Goal: Transaction & Acquisition: Purchase product/service

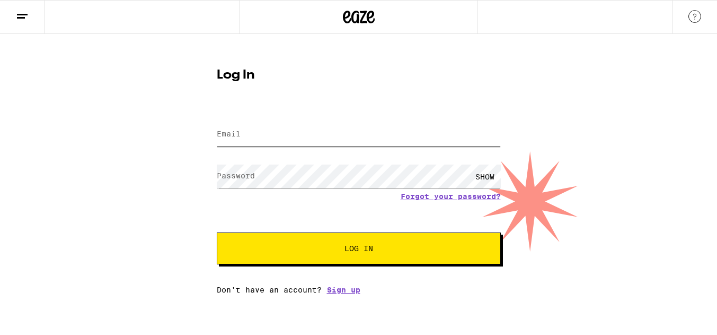
type input "[PERSON_NAME][EMAIL_ADDRESS][PERSON_NAME][PERSON_NAME][DOMAIN_NAME]"
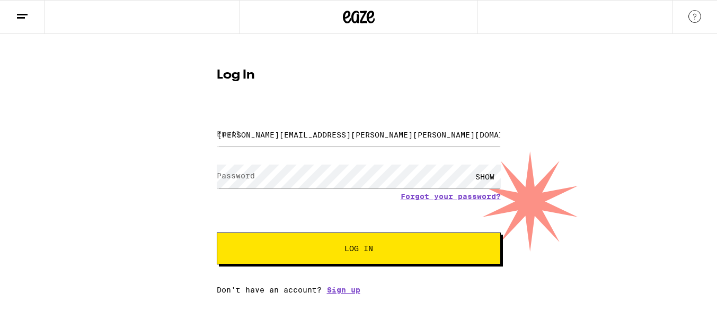
click at [373, 252] on span "Log In" at bounding box center [359, 247] width 29 height 7
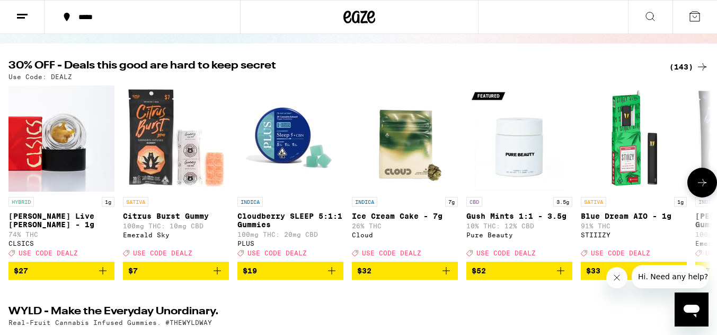
scroll to position [102, 0]
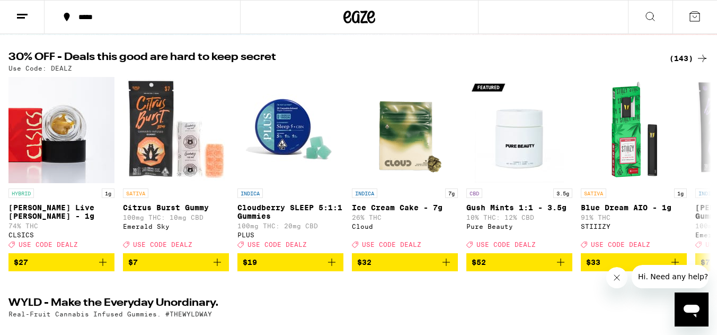
click at [682, 54] on div "(143)" at bounding box center [689, 58] width 39 height 13
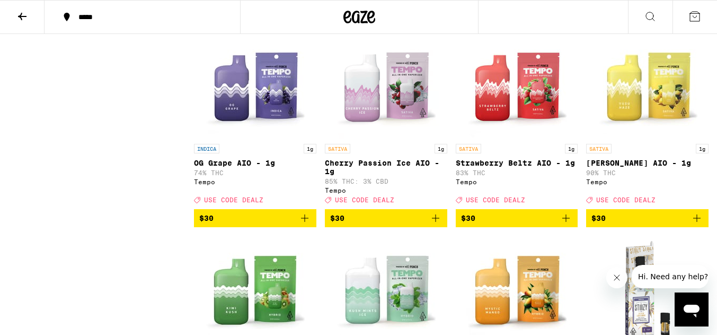
scroll to position [5742, 0]
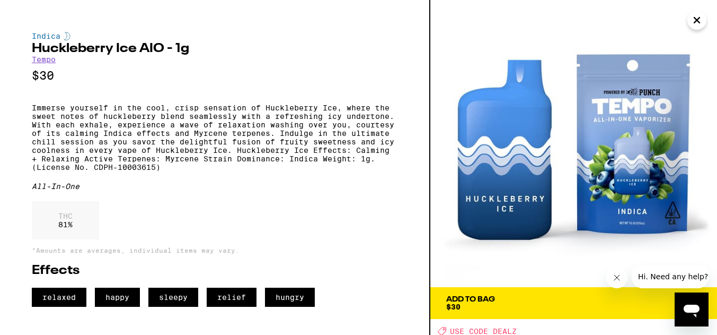
click at [695, 24] on icon "Close" at bounding box center [697, 20] width 13 height 16
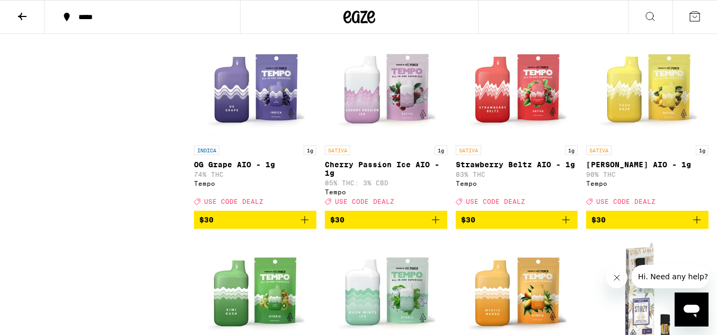
scroll to position [5747, 0]
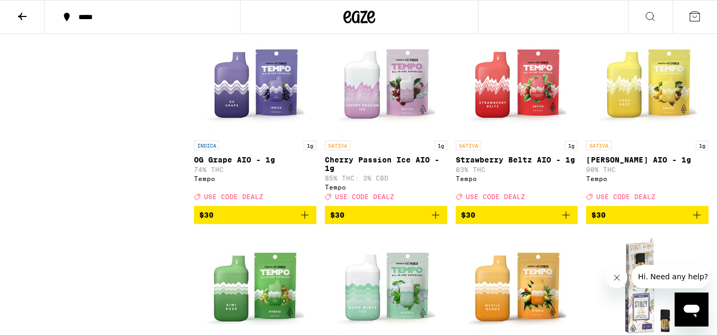
click at [701, 18] on icon "Add to bag" at bounding box center [697, 11] width 13 height 13
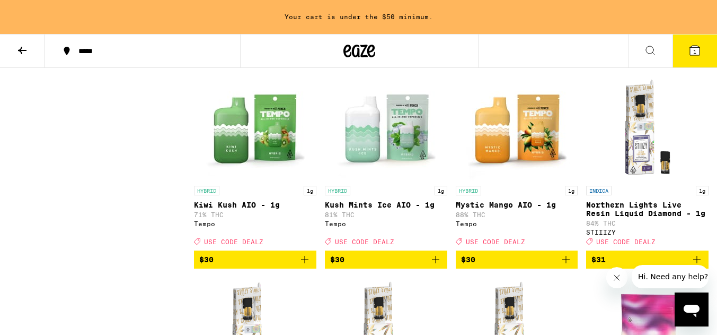
scroll to position [5940, 0]
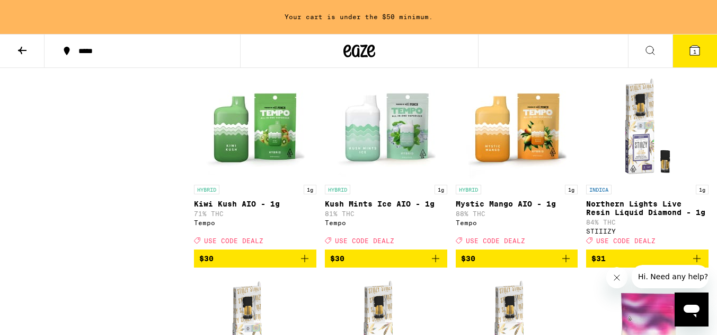
click at [569, 62] on icon "Add to bag" at bounding box center [566, 55] width 13 height 13
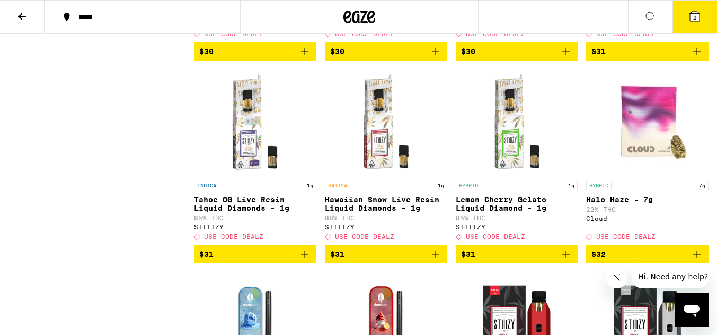
scroll to position [6118, 0]
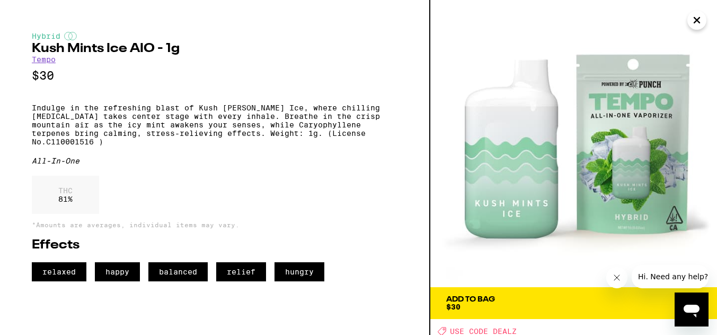
click at [698, 20] on icon "Close" at bounding box center [696, 19] width 5 height 5
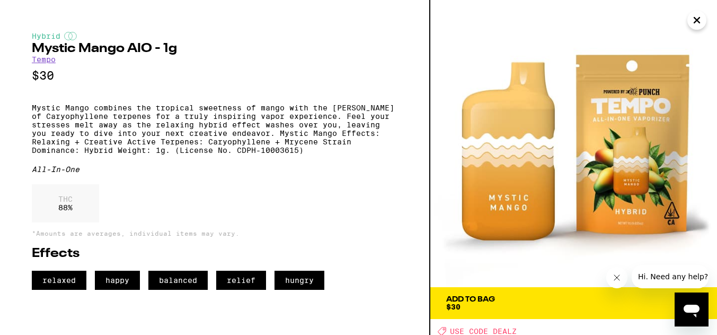
click at [697, 22] on icon "Close" at bounding box center [697, 20] width 13 height 16
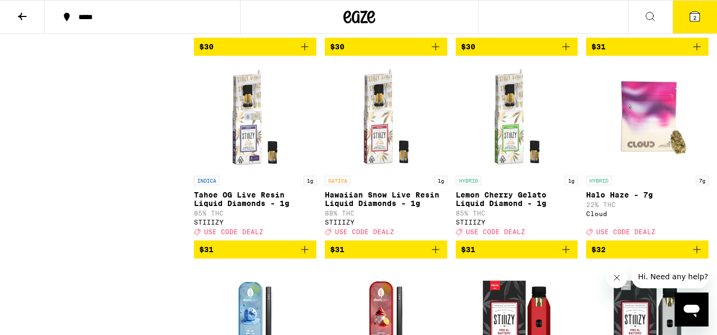
click at [566, 56] on button "$30" at bounding box center [517, 47] width 122 height 18
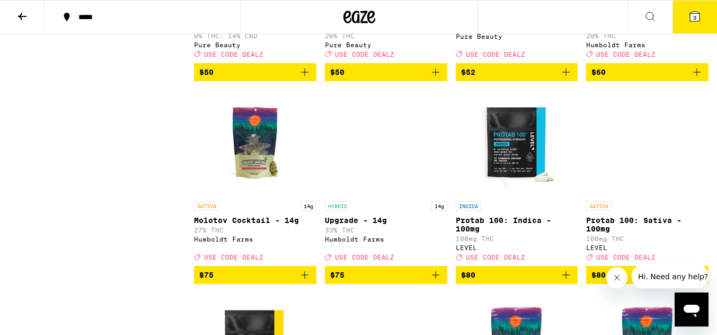
scroll to position [9122, 0]
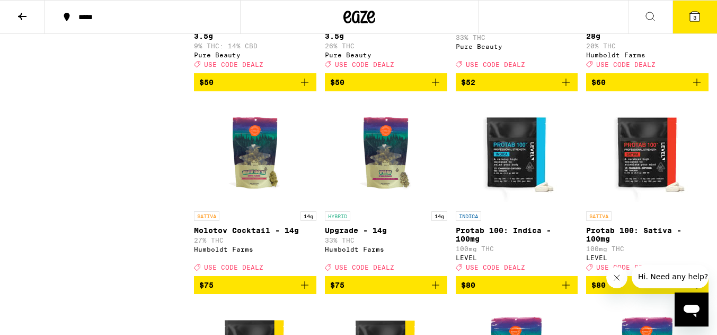
click at [701, 12] on button "3" at bounding box center [695, 17] width 45 height 33
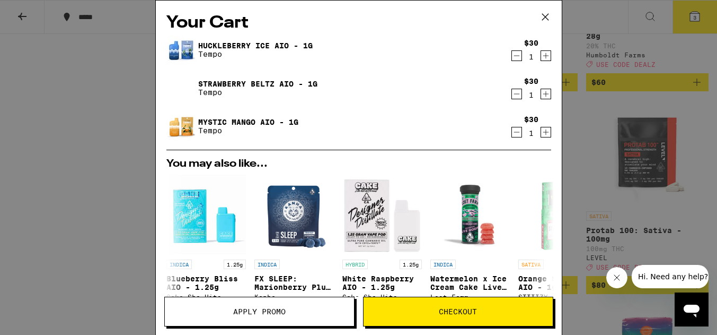
click at [547, 13] on icon at bounding box center [546, 17] width 16 height 16
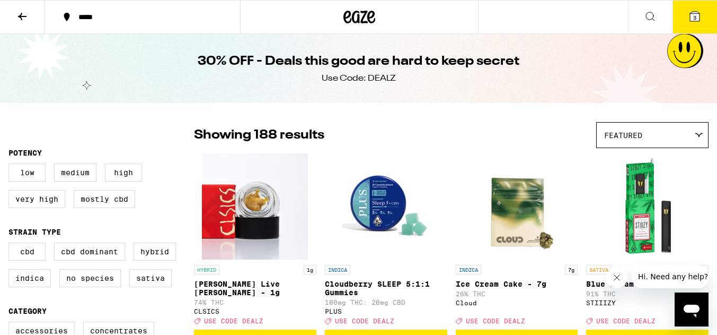
click at [708, 10] on button "3" at bounding box center [695, 17] width 45 height 33
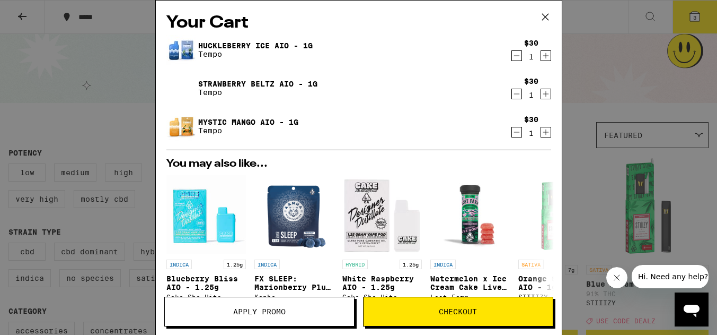
click at [310, 318] on button "Apply Promo" at bounding box center [259, 311] width 190 height 30
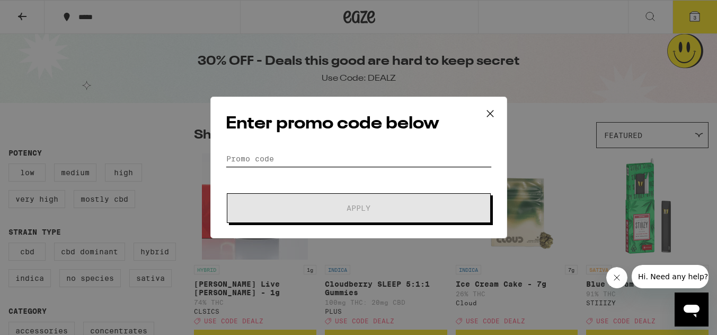
click at [330, 157] on input "Promo Code" at bounding box center [359, 159] width 266 height 16
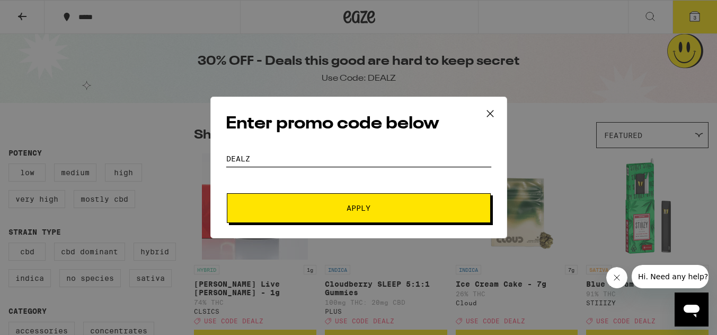
type input "DEALZ"
click at [295, 203] on button "Apply" at bounding box center [359, 208] width 264 height 30
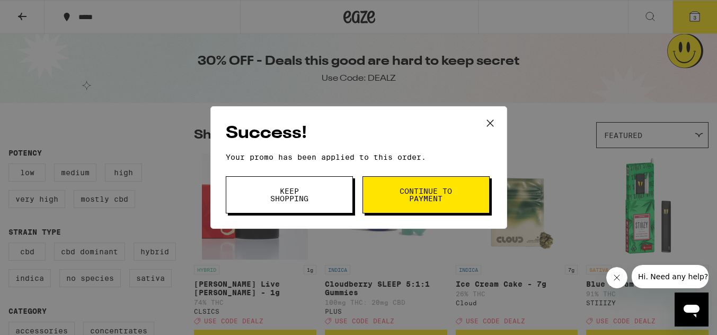
click at [443, 193] on span "Continue to payment" at bounding box center [426, 194] width 54 height 15
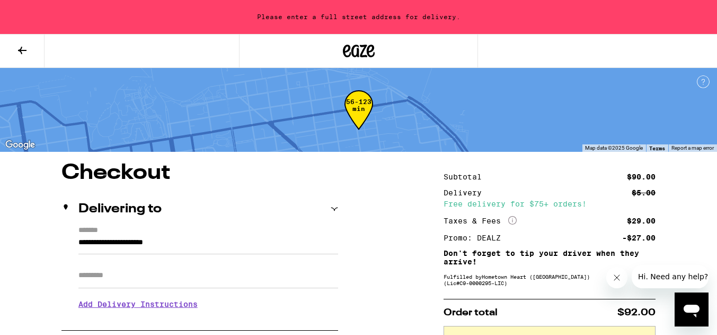
click at [187, 252] on input "**********" at bounding box center [208, 245] width 260 height 18
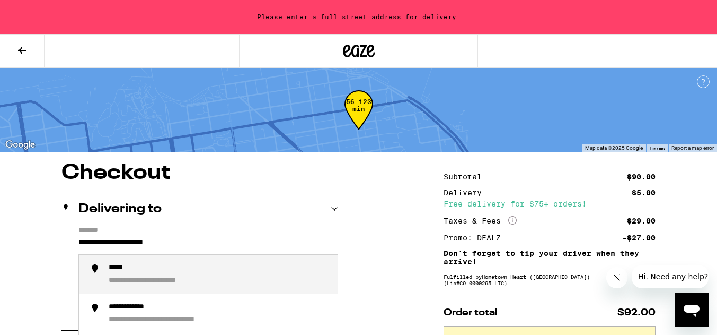
scroll to position [26, 0]
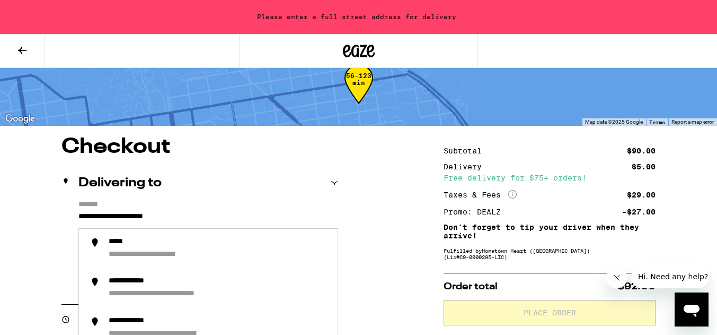
click at [210, 222] on input "**********" at bounding box center [208, 219] width 260 height 18
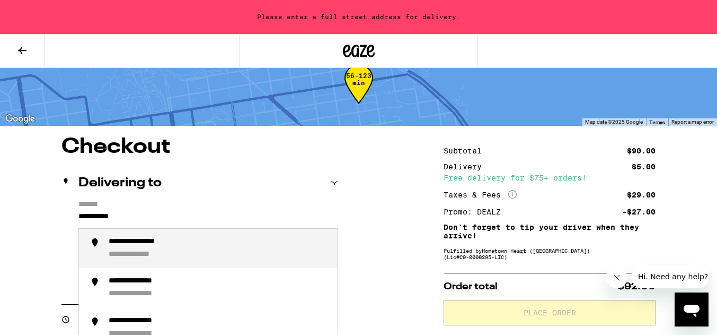
click at [188, 247] on div "**********" at bounding box center [150, 242] width 82 height 10
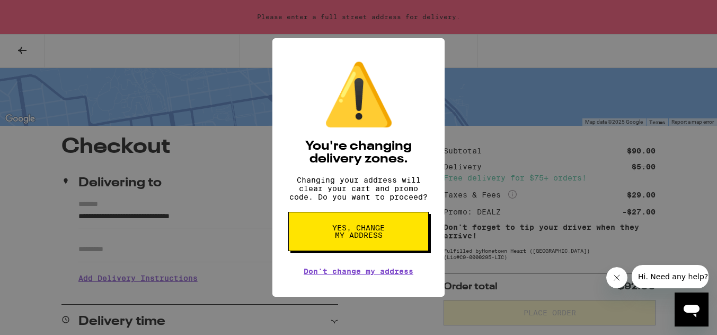
click at [372, 247] on button "Yes, change my address" at bounding box center [358, 231] width 140 height 39
type input "**********"
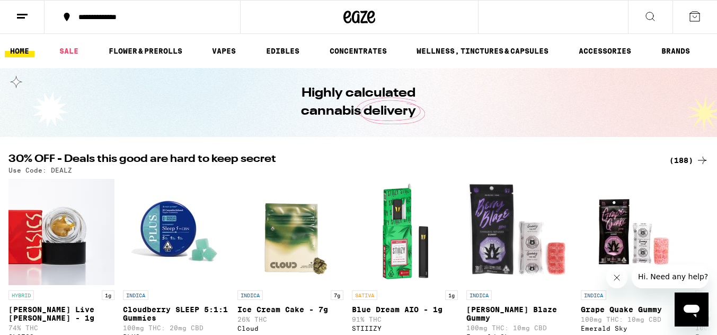
click at [690, 159] on div "(188)" at bounding box center [689, 160] width 39 height 13
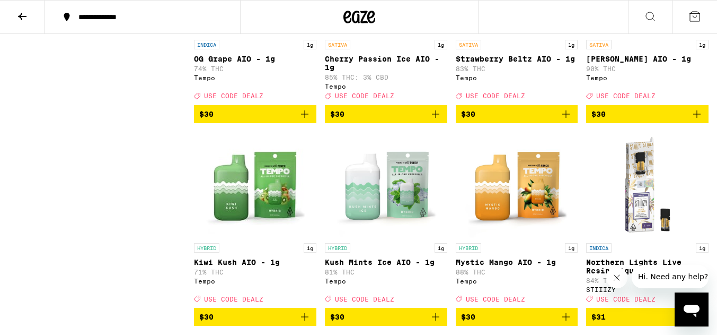
scroll to position [5773, 0]
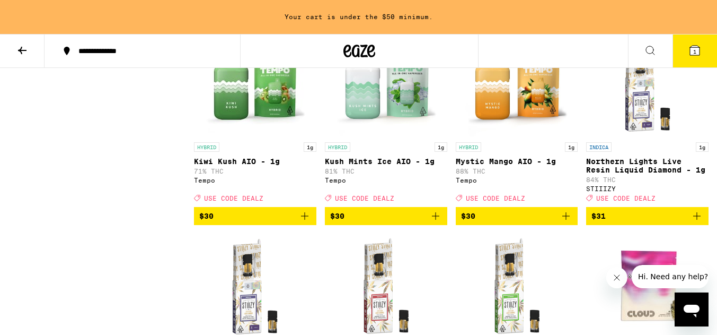
click at [567, 20] on icon "Add to bag" at bounding box center [566, 13] width 13 height 13
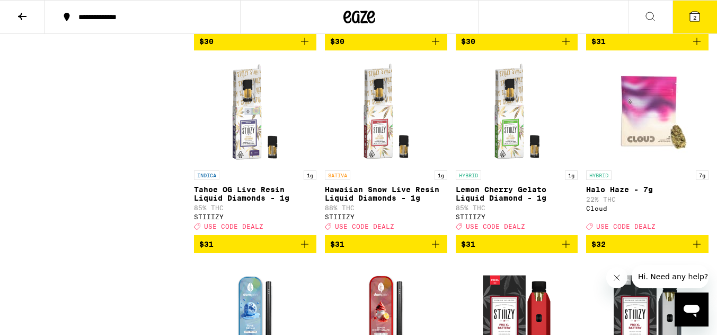
scroll to position [6124, 0]
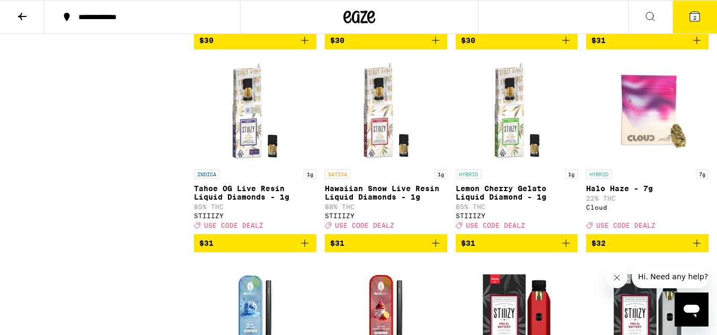
click at [565, 47] on icon "Add to bag" at bounding box center [566, 40] width 13 height 13
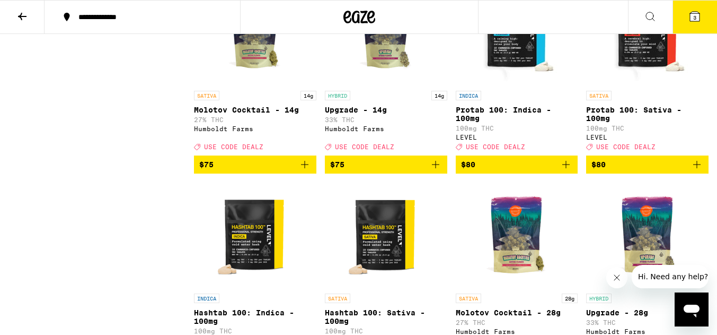
scroll to position [9779, 0]
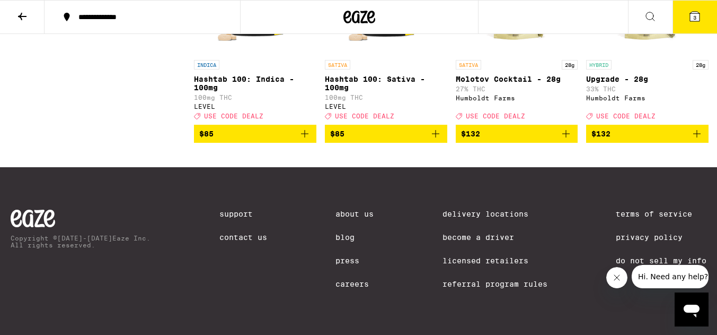
click at [695, 15] on span "3" at bounding box center [694, 17] width 3 height 6
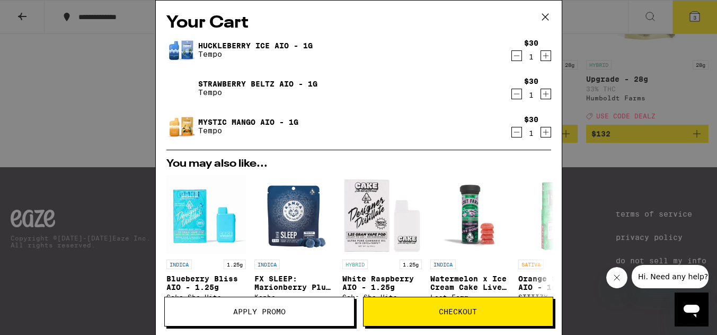
click at [297, 308] on span "Apply Promo" at bounding box center [259, 310] width 189 height 7
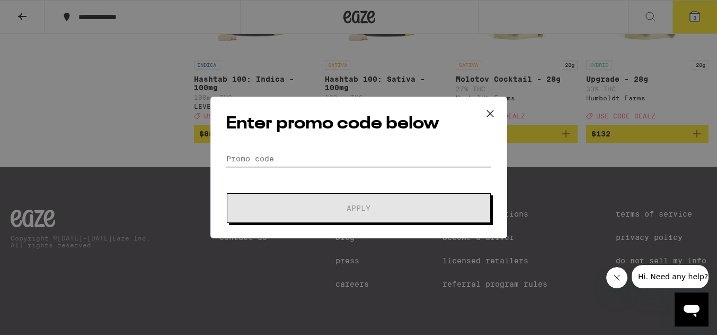
click at [367, 163] on input "Promo Code" at bounding box center [359, 159] width 266 height 16
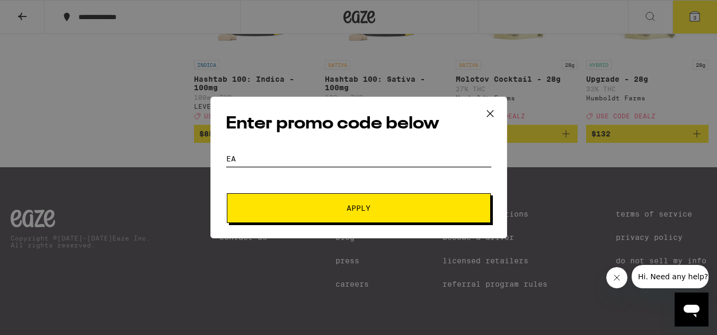
type input "E"
type input "DEALZ"
click at [283, 206] on span "Apply" at bounding box center [358, 207] width 191 height 7
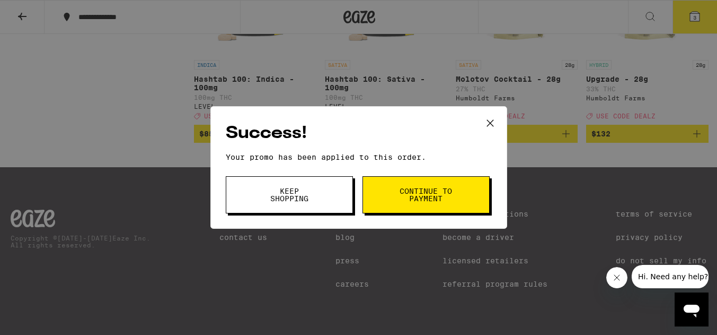
click at [423, 191] on span "Continue to payment" at bounding box center [426, 194] width 54 height 15
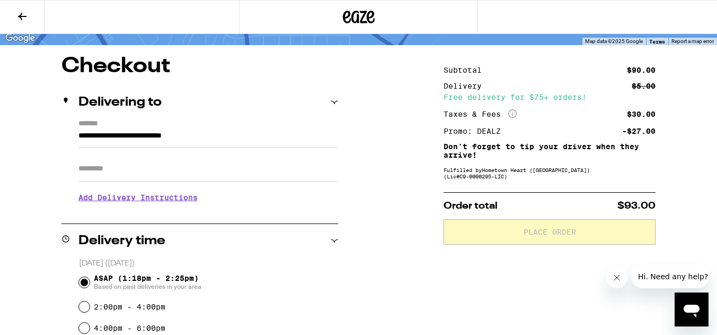
scroll to position [72, 0]
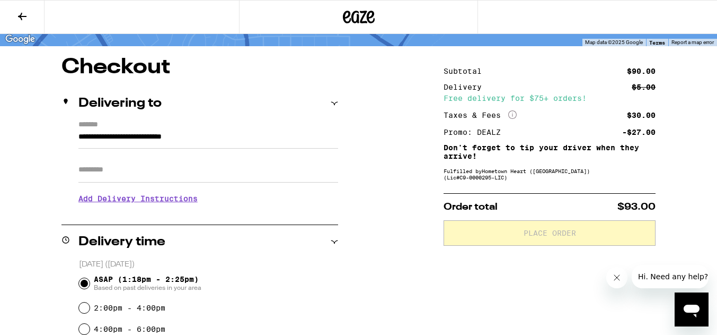
click at [248, 180] on input "Apt/Suite" at bounding box center [208, 169] width 260 height 25
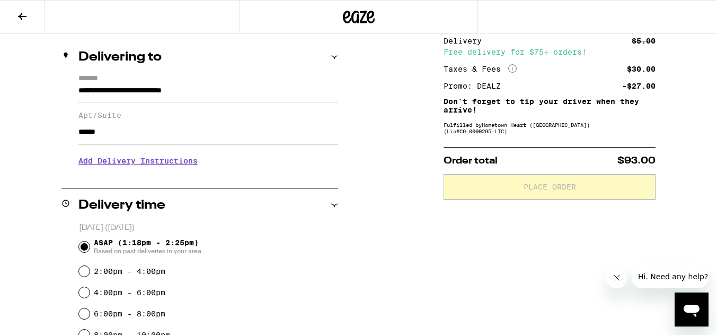
scroll to position [123, 0]
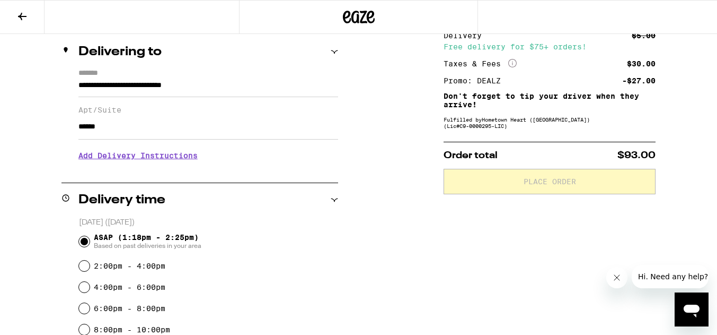
type input "******"
click at [162, 160] on h3 "Add Delivery Instructions" at bounding box center [208, 155] width 260 height 24
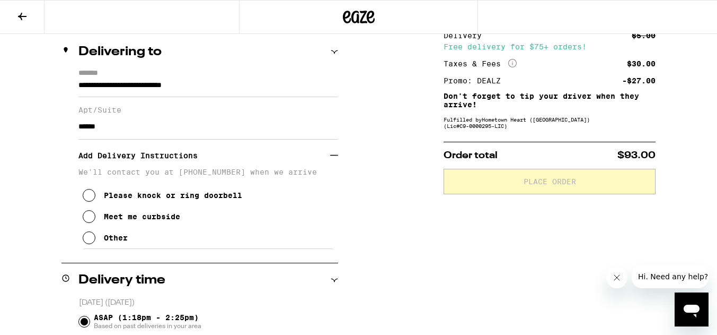
click at [103, 240] on button "Other" at bounding box center [105, 237] width 45 height 21
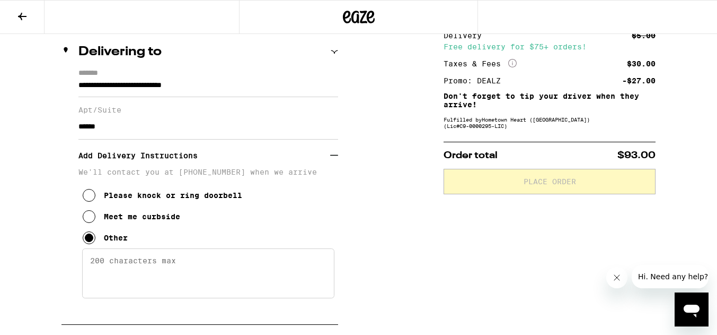
click at [185, 274] on textarea "Enter any other delivery instructions you want driver to know" at bounding box center [208, 273] width 252 height 50
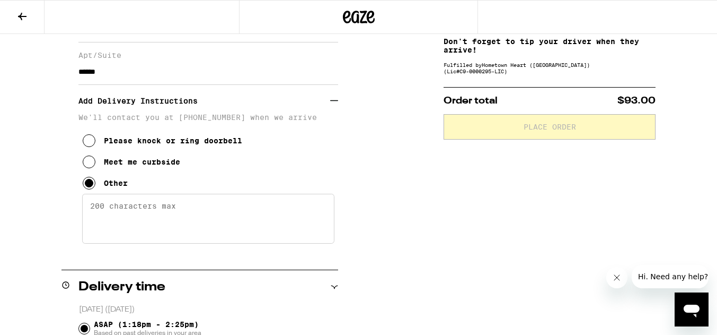
scroll to position [180, 0]
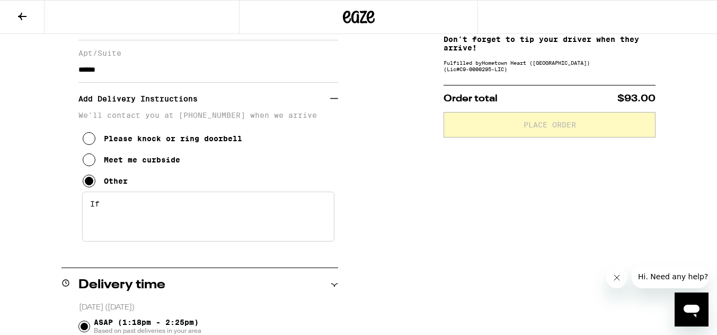
type textarea "I"
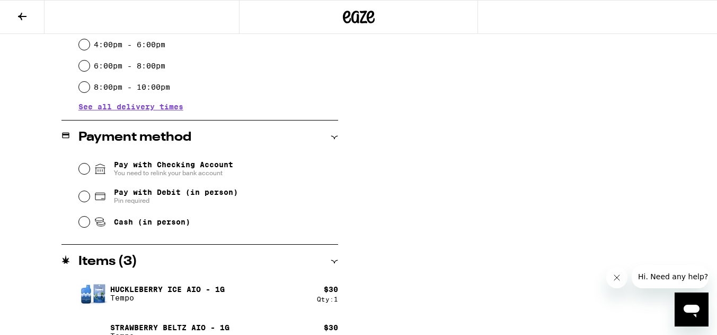
scroll to position [525, 0]
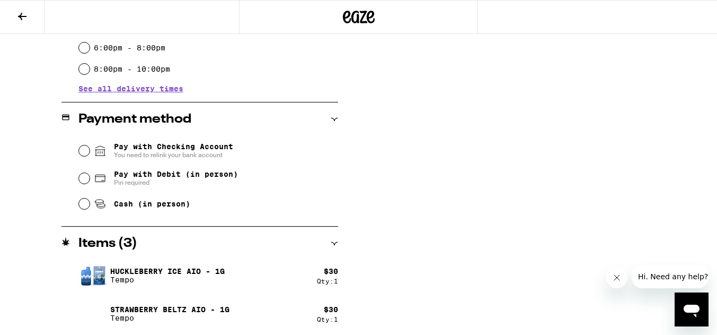
type textarea "If you enter the housing community through the entrance on [PERSON_NAME][GEOGRA…"
click at [129, 178] on span "Pay with Debit (in person)" at bounding box center [176, 174] width 124 height 8
click at [90, 178] on input "Pay with Debit (in person) Pin required" at bounding box center [84, 178] width 11 height 11
radio input "true"
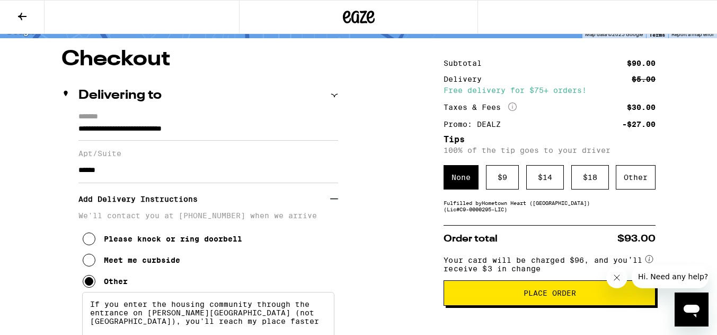
scroll to position [89, 0]
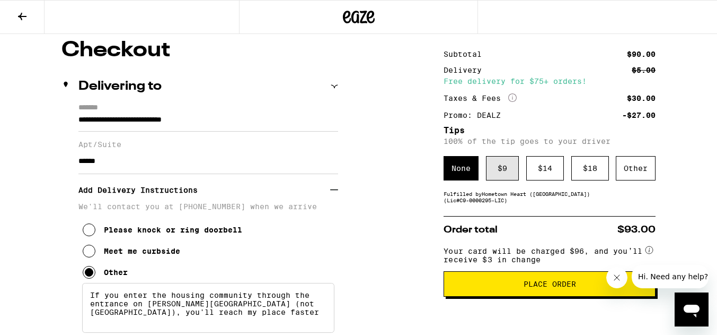
click at [506, 179] on div "$ 9" at bounding box center [502, 168] width 33 height 24
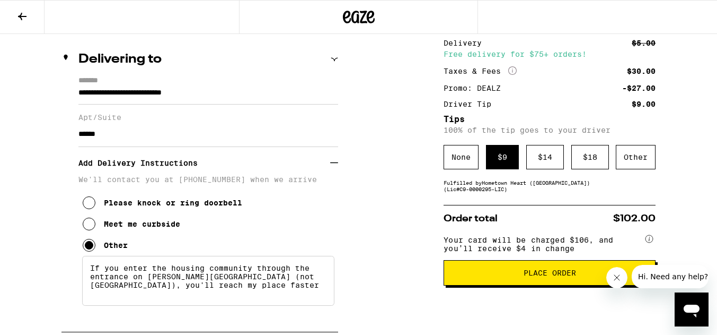
scroll to position [129, 0]
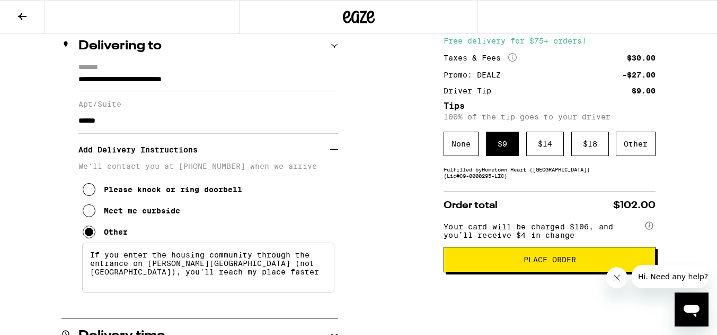
click at [541, 272] on button "Place Order" at bounding box center [550, 259] width 212 height 25
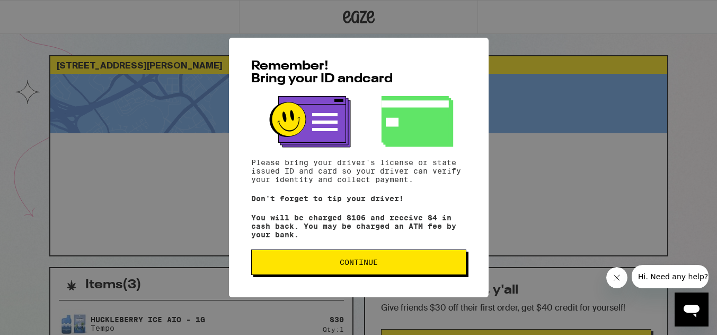
click at [368, 272] on button "Continue" at bounding box center [358, 261] width 215 height 25
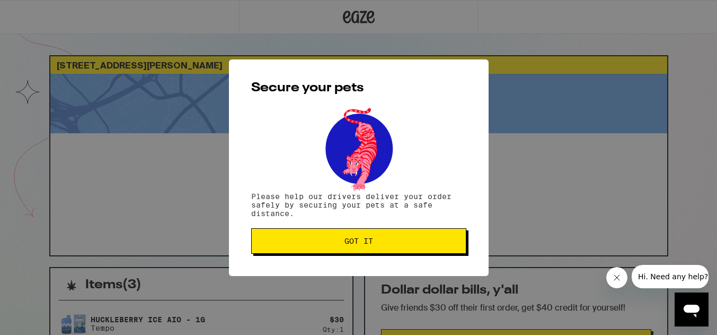
click at [335, 243] on span "Got it" at bounding box center [358, 240] width 197 height 7
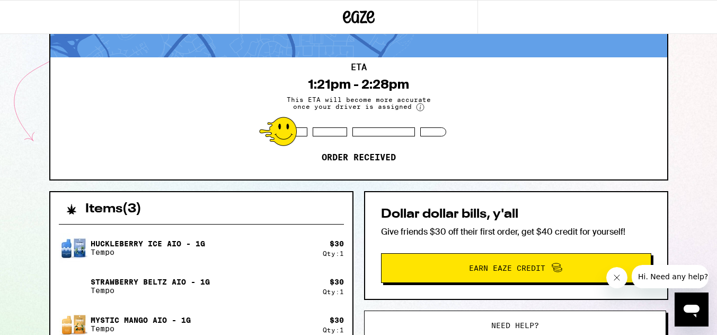
scroll to position [92, 0]
